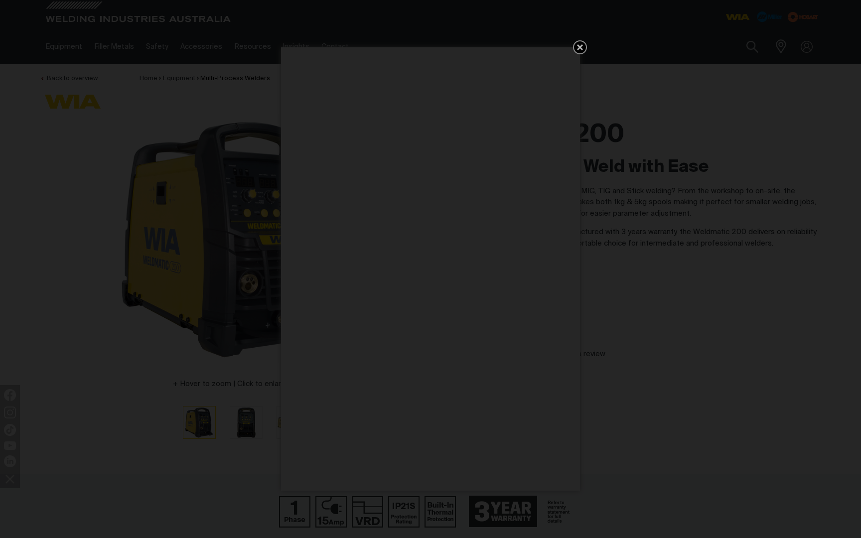
click at [580, 51] on icon "Get 5 WIA Welding Guides Free!" at bounding box center [580, 47] width 12 height 12
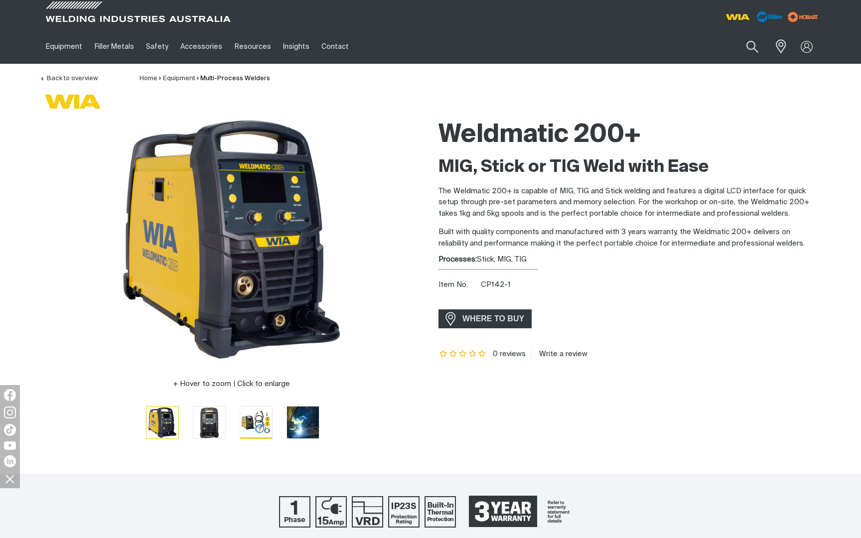
click at [240, 426] on img "Go to slide 3" at bounding box center [256, 422] width 32 height 31
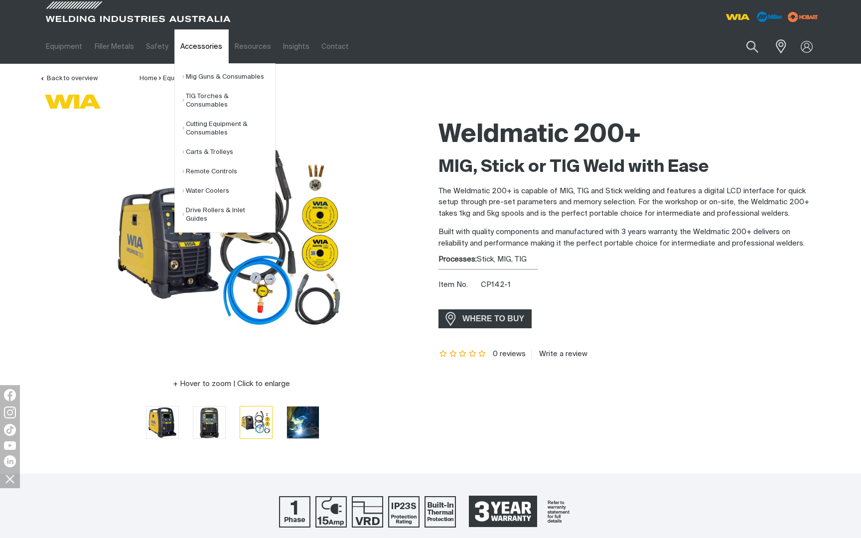
click at [200, 46] on link "Accessories" at bounding box center [201, 46] width 54 height 34
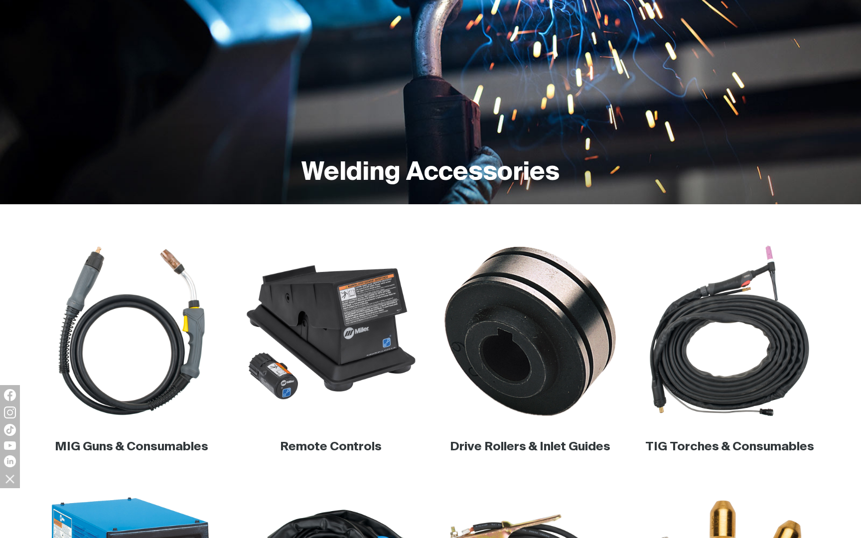
scroll to position [113, 0]
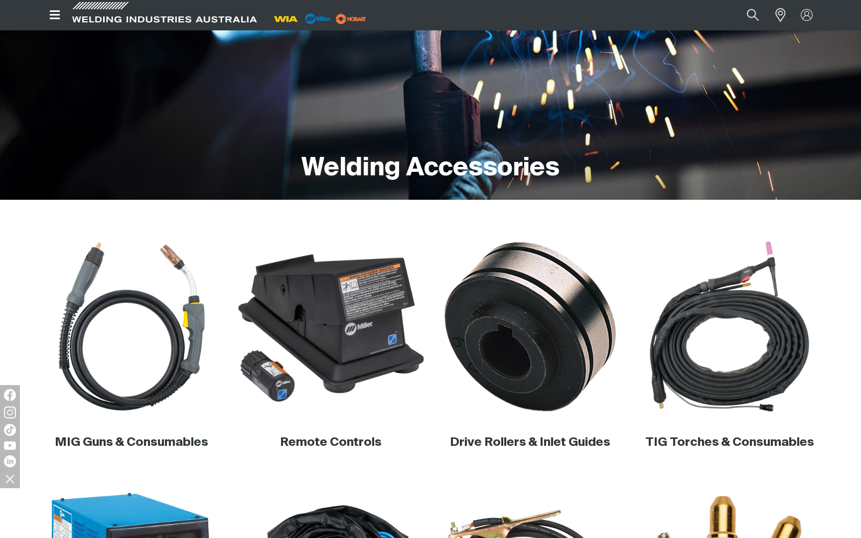
click at [350, 329] on img at bounding box center [331, 326] width 191 height 191
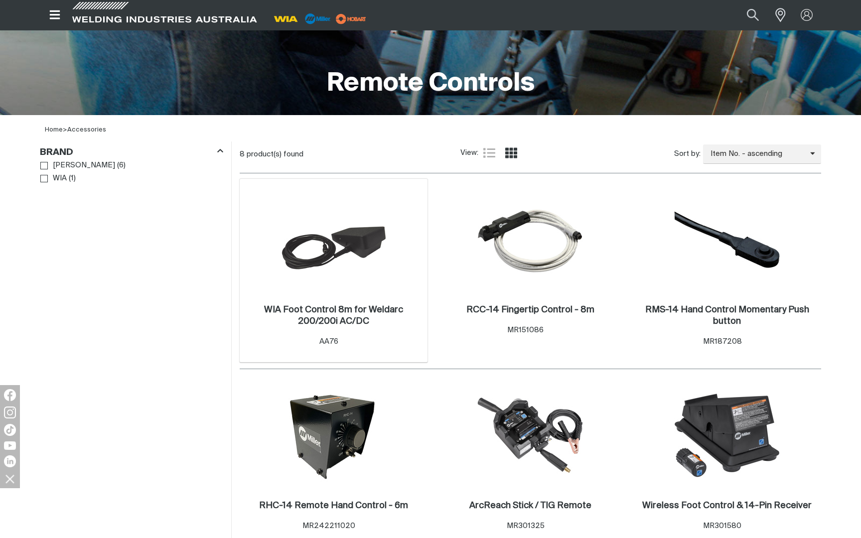
scroll to position [209, 0]
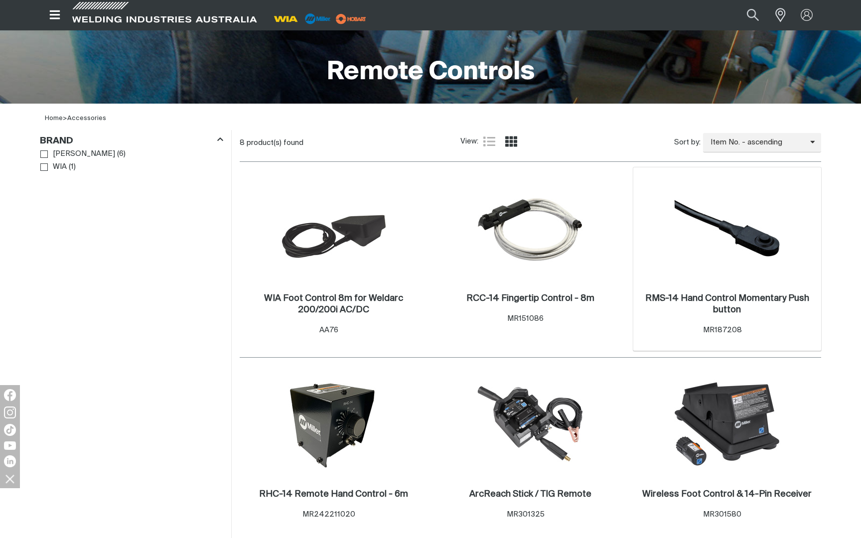
click at [757, 234] on img at bounding box center [727, 228] width 107 height 107
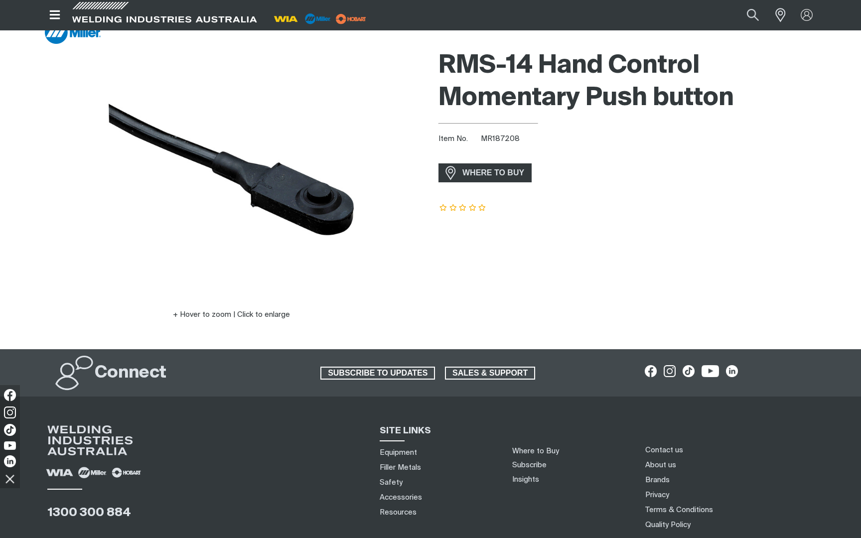
scroll to position [69, 0]
click at [275, 316] on button "Hover to zoom | Click to enlarge" at bounding box center [231, 316] width 129 height 12
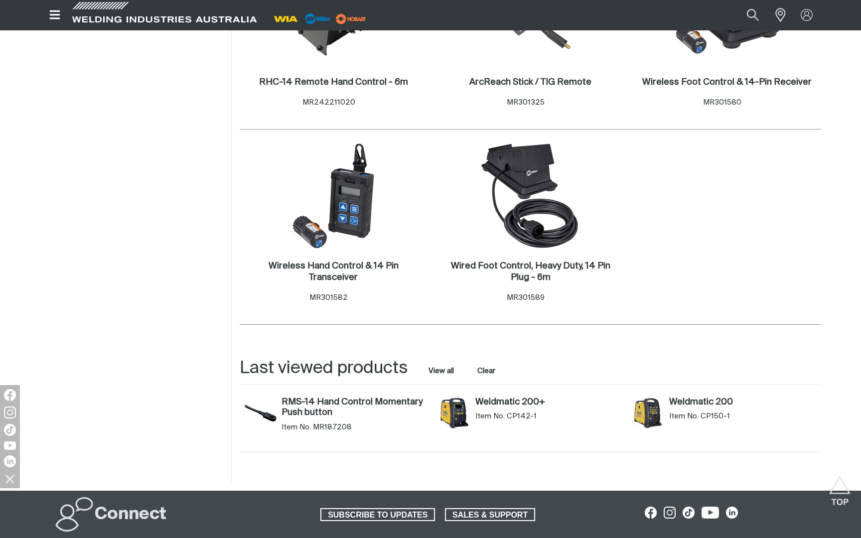
scroll to position [623, 0]
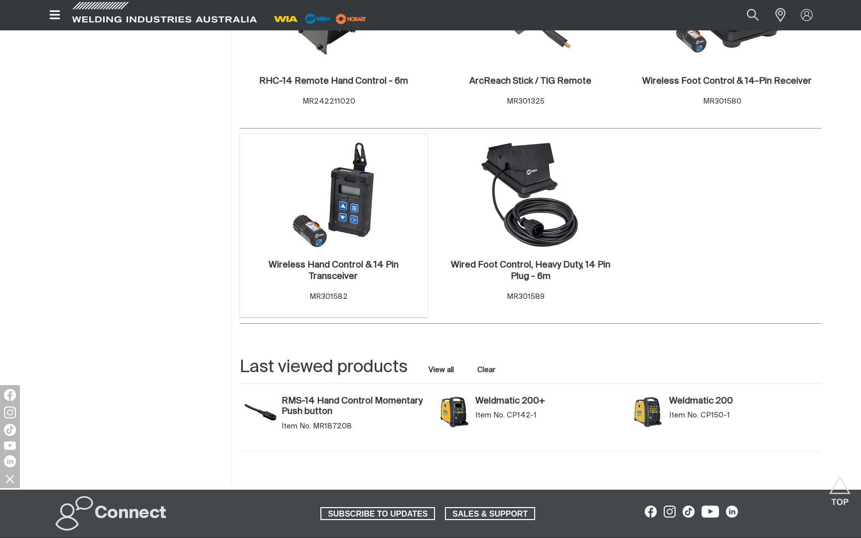
click at [363, 192] on img at bounding box center [333, 195] width 107 height 107
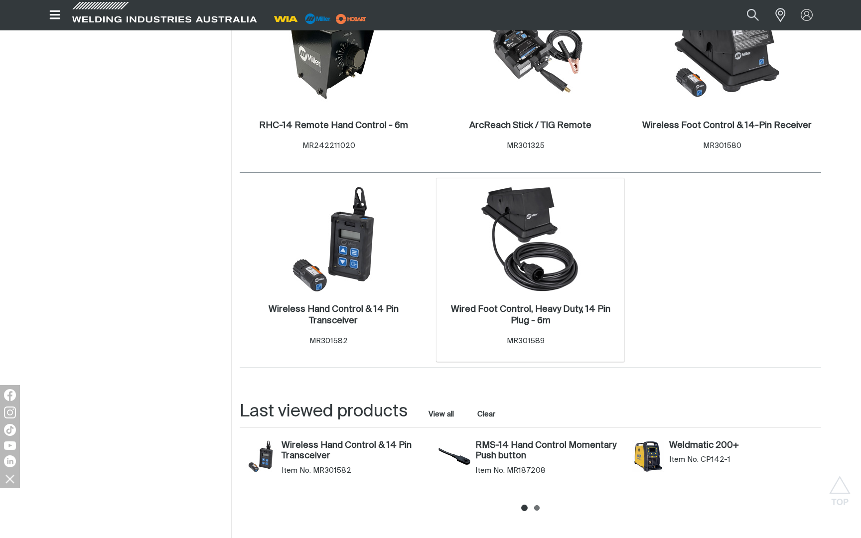
scroll to position [566, 0]
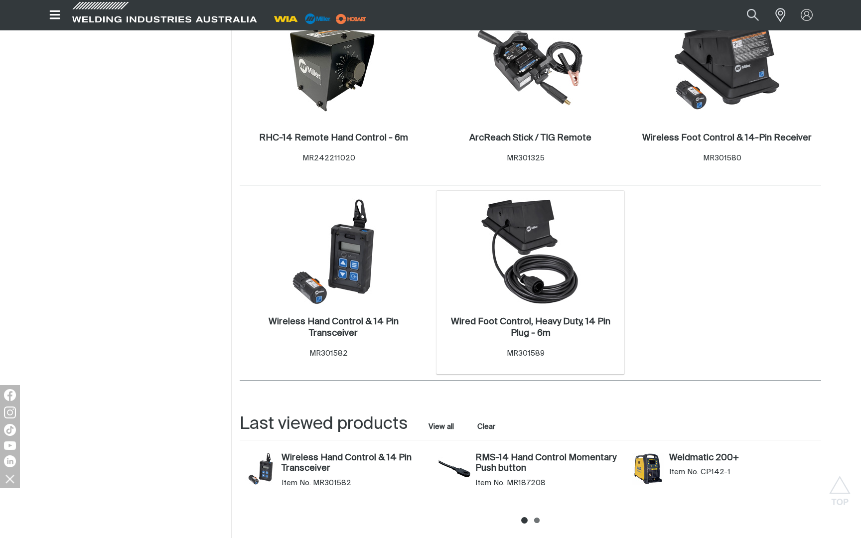
click at [562, 286] on img at bounding box center [531, 251] width 107 height 107
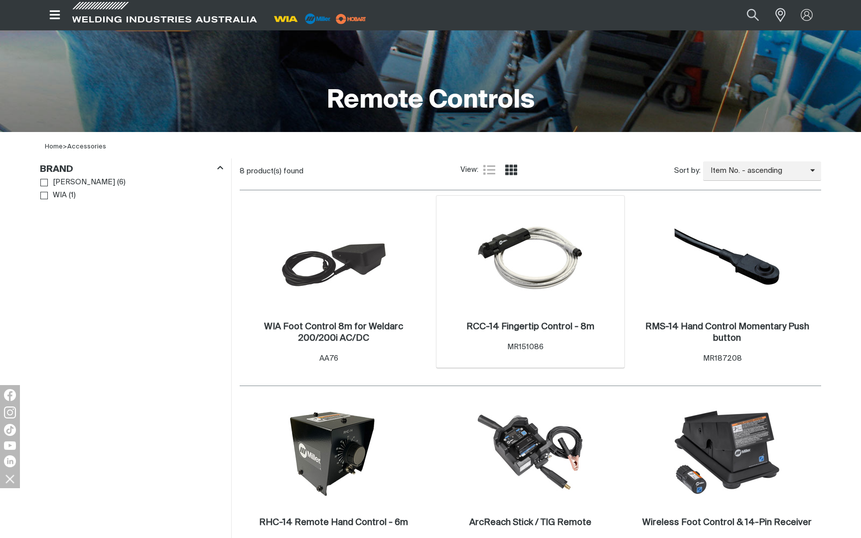
scroll to position [185, 0]
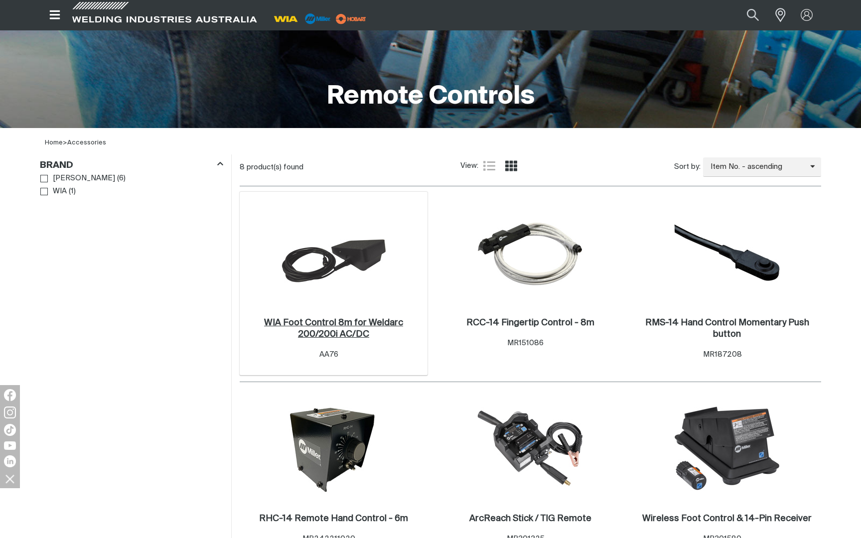
click at [393, 326] on h2 "WIA Foot Control 8m for Weldarc 200/200i AC/DC ." at bounding box center [333, 329] width 139 height 20
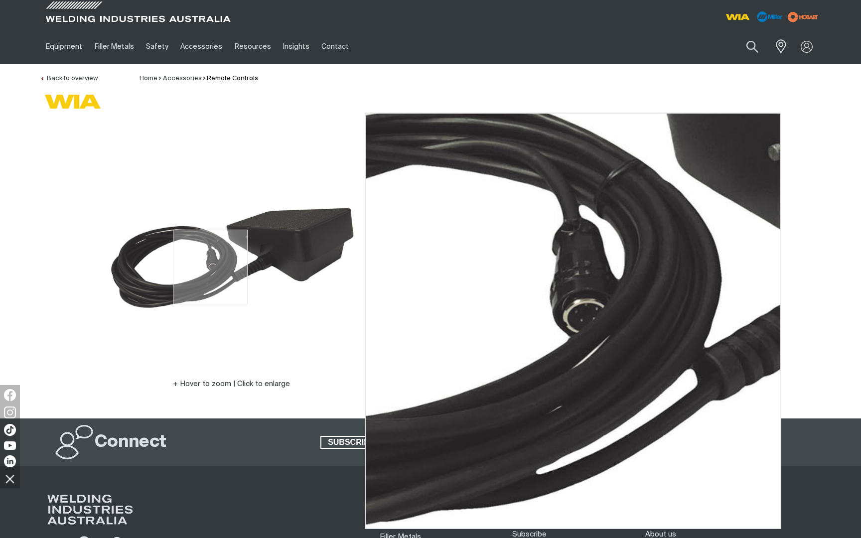
click at [210, 267] on img at bounding box center [231, 238] width 249 height 249
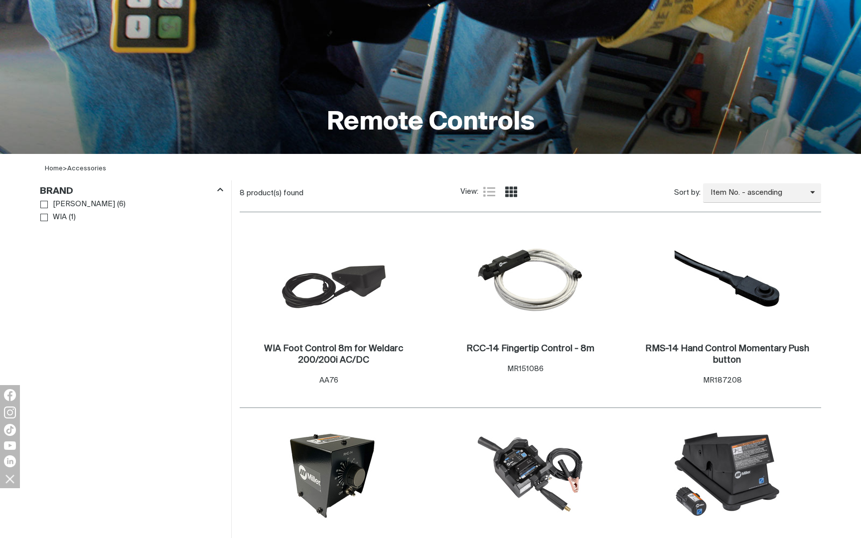
scroll to position [185, 0]
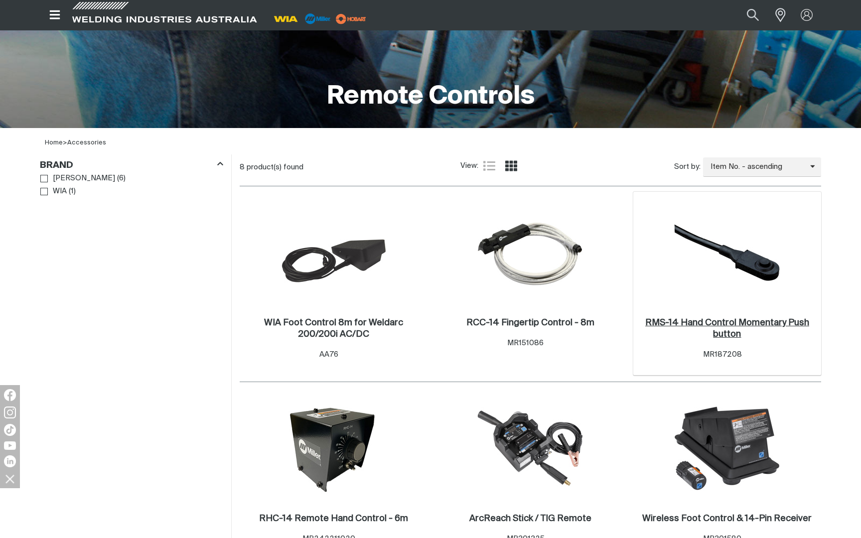
click at [756, 319] on h2 "RMS-14 Hand Control Momentary Push button ." at bounding box center [727, 329] width 164 height 20
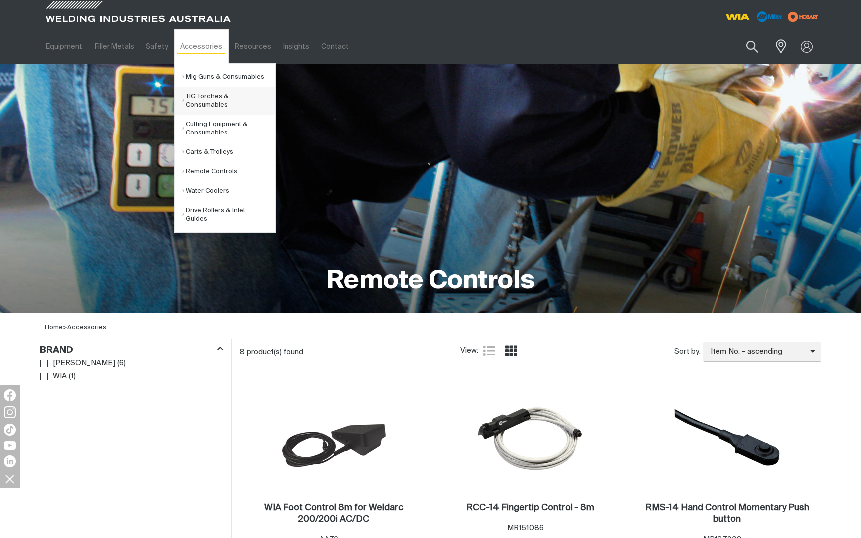
click at [205, 98] on link "TIG Torches & Consumables" at bounding box center [228, 101] width 93 height 28
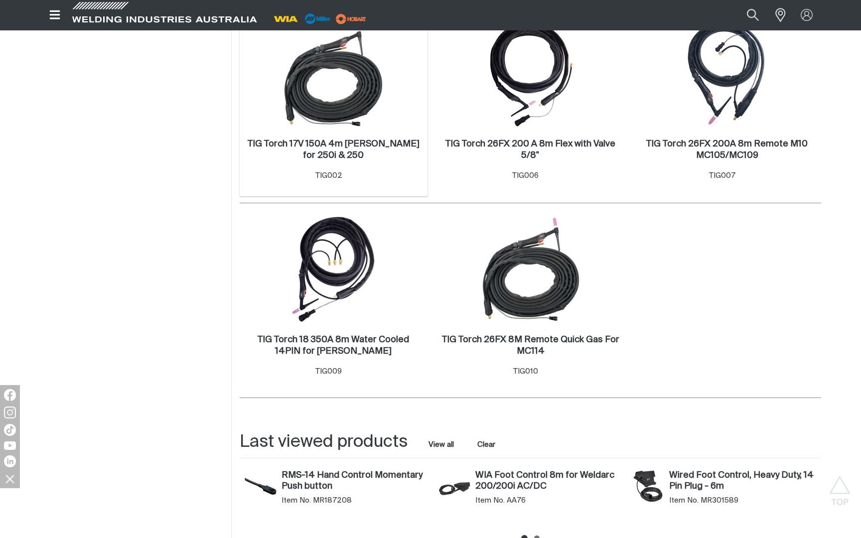
scroll to position [291, 0]
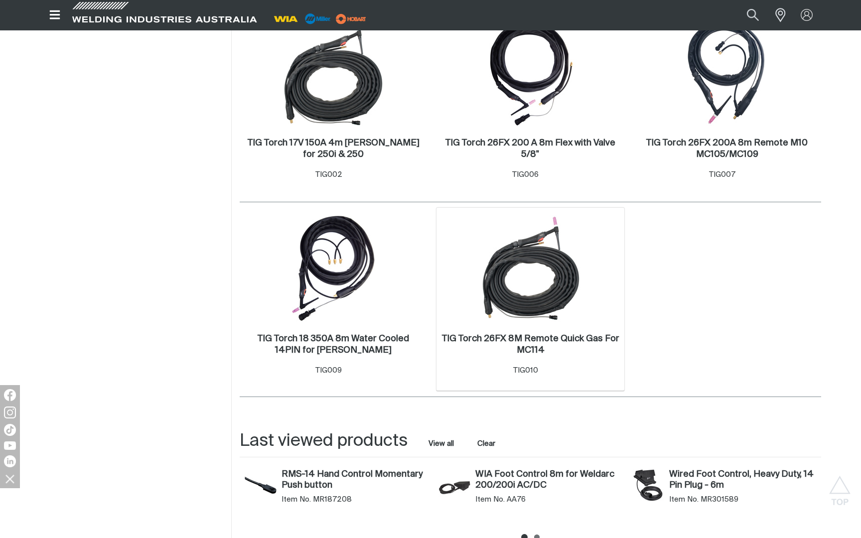
click at [538, 305] on img at bounding box center [531, 268] width 107 height 107
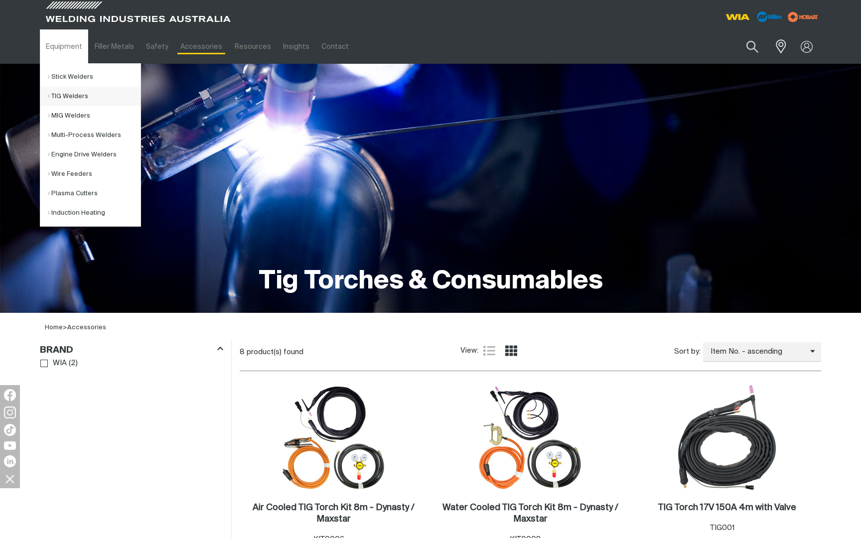
click at [76, 93] on link "TIG Welders" at bounding box center [94, 96] width 93 height 19
